Goal: Check status: Check status

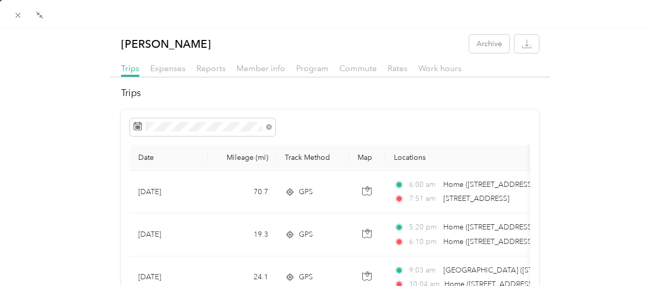
scroll to position [104, 0]
click at [18, 17] on icon at bounding box center [18, 15] width 9 height 9
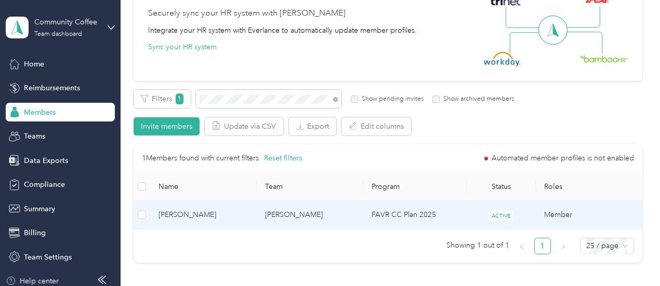
click at [198, 218] on span "[PERSON_NAME]" at bounding box center [204, 215] width 90 height 11
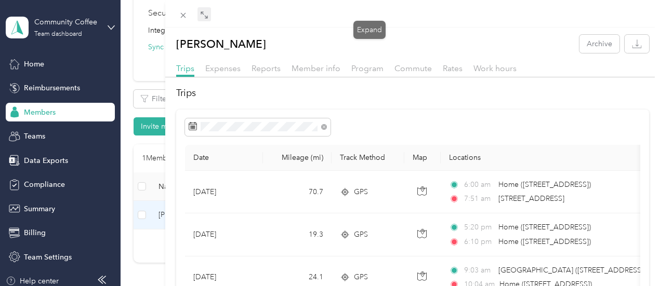
click at [211, 19] on span at bounding box center [205, 14] width 14 height 15
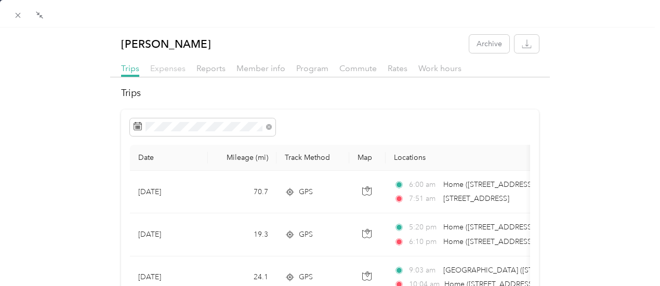
click at [155, 71] on span "Expenses" at bounding box center [167, 68] width 35 height 10
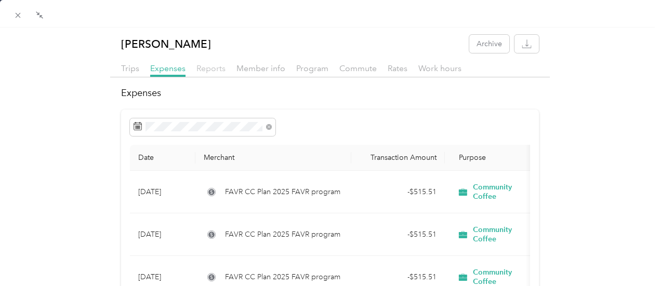
click at [212, 68] on span "Reports" at bounding box center [211, 68] width 29 height 10
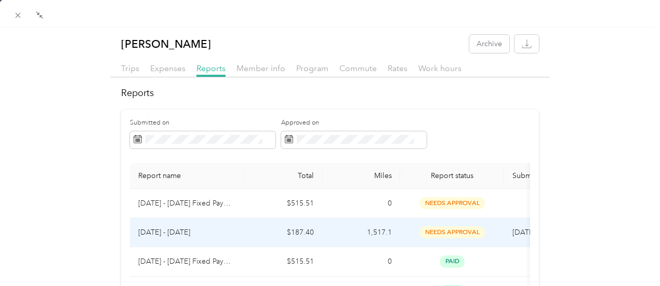
click at [438, 231] on span "needs approval" at bounding box center [453, 233] width 66 height 12
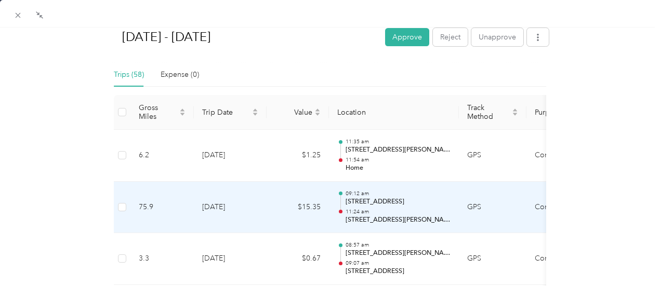
scroll to position [312, 0]
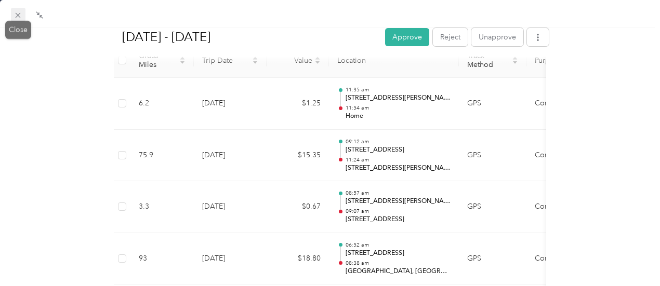
click at [15, 16] on icon at bounding box center [18, 15] width 9 height 9
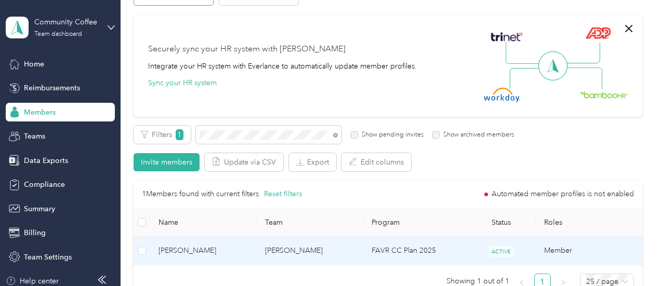
scroll to position [52, 0]
